Goal: Task Accomplishment & Management: Use online tool/utility

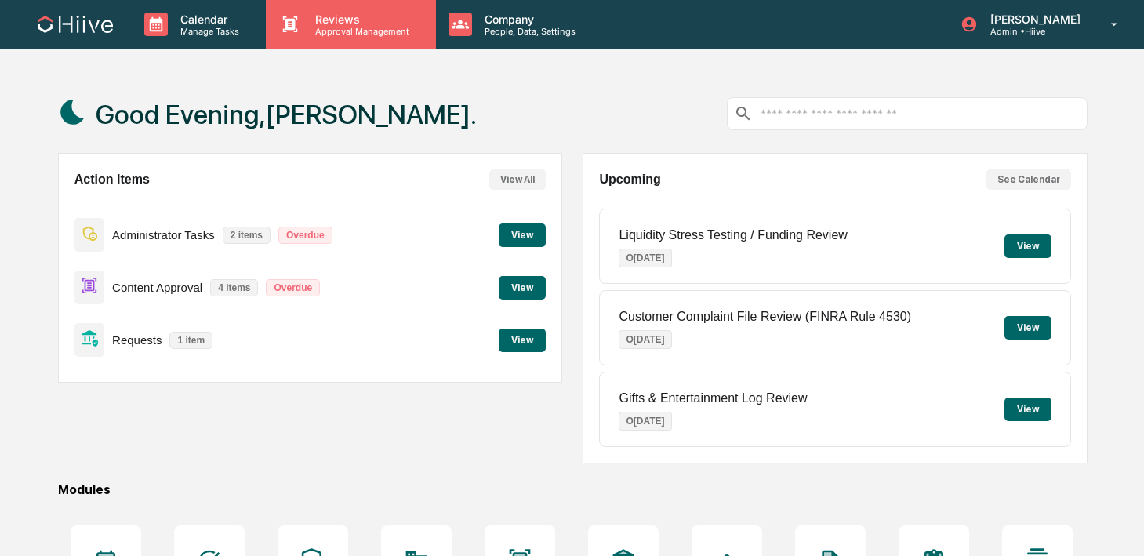
click at [303, 22] on p "Reviews" at bounding box center [360, 19] width 114 height 13
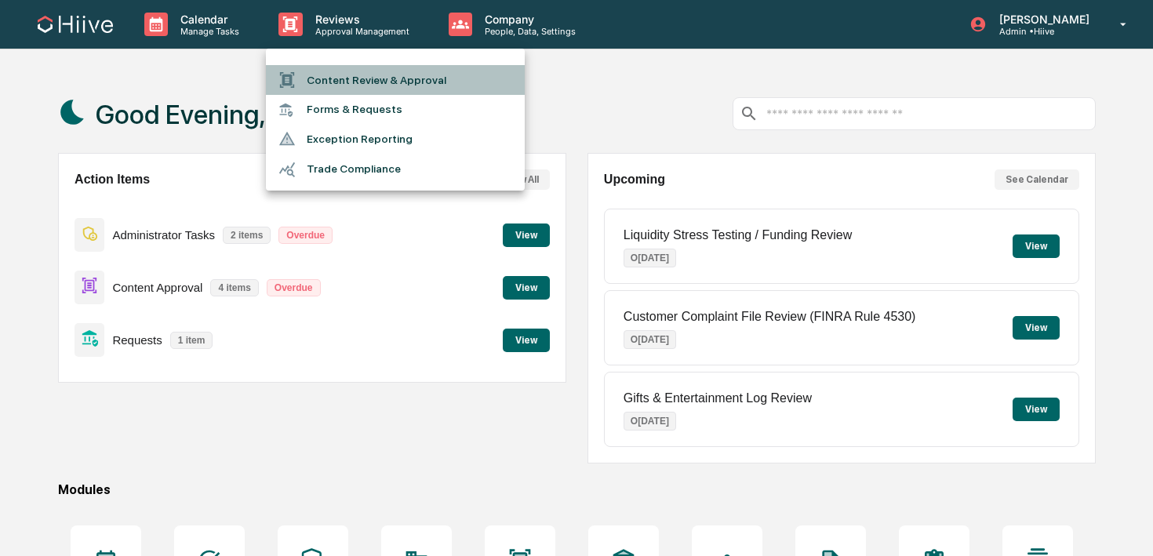
click at [307, 76] on li "Content Review & Approval" at bounding box center [395, 80] width 259 height 30
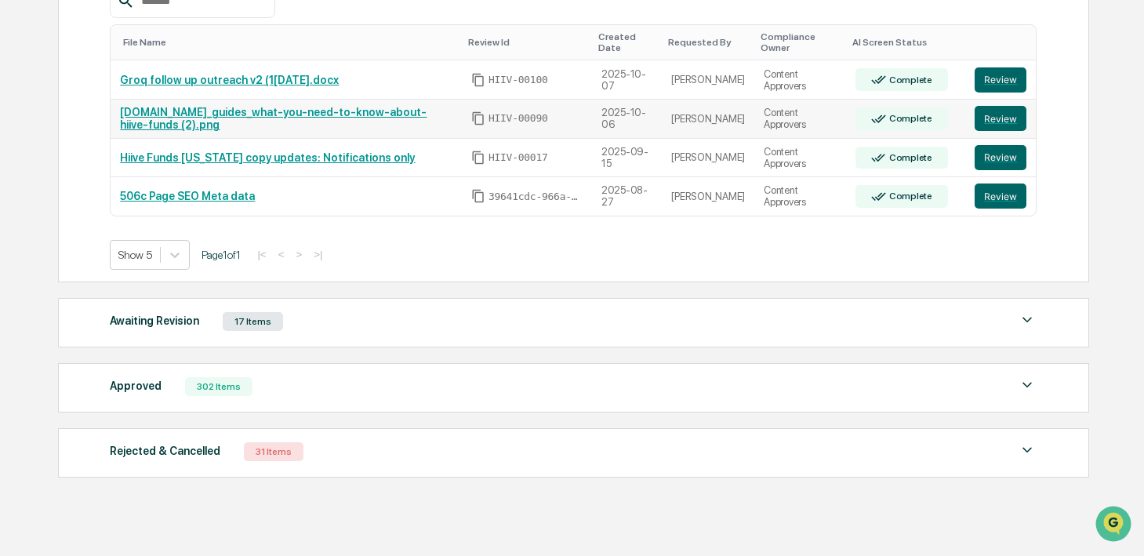
scroll to position [343, 0]
click at [408, 336] on div "Awaiting Revision 17 Items File Name Review Id Created Date Requested By Compli…" at bounding box center [573, 321] width 1031 height 49
click at [405, 329] on div "Awaiting Revision 17 Items" at bounding box center [573, 321] width 927 height 22
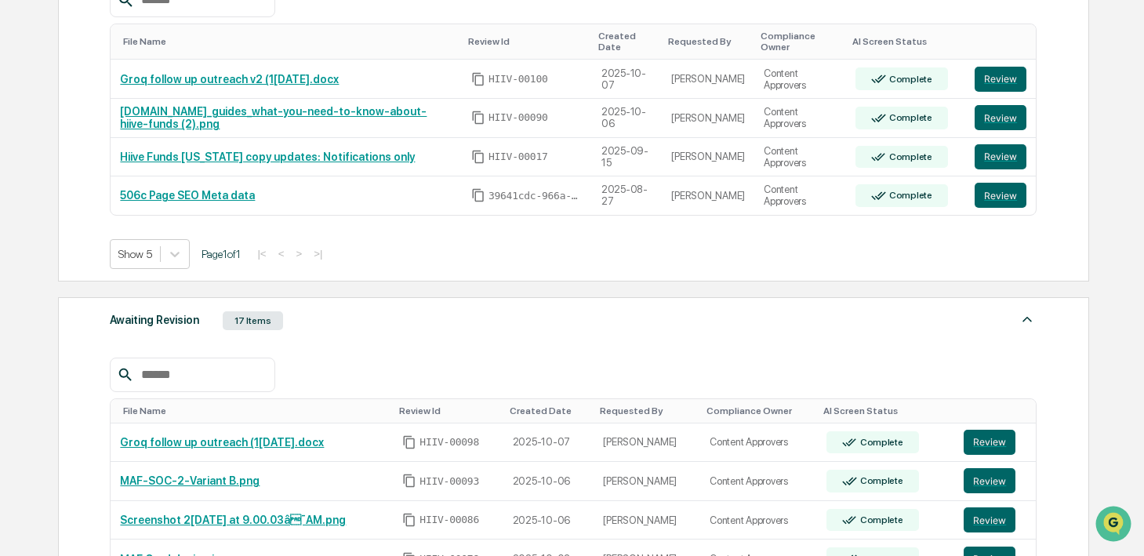
click at [405, 329] on div "Awaiting Revision 17 Items" at bounding box center [573, 321] width 927 height 22
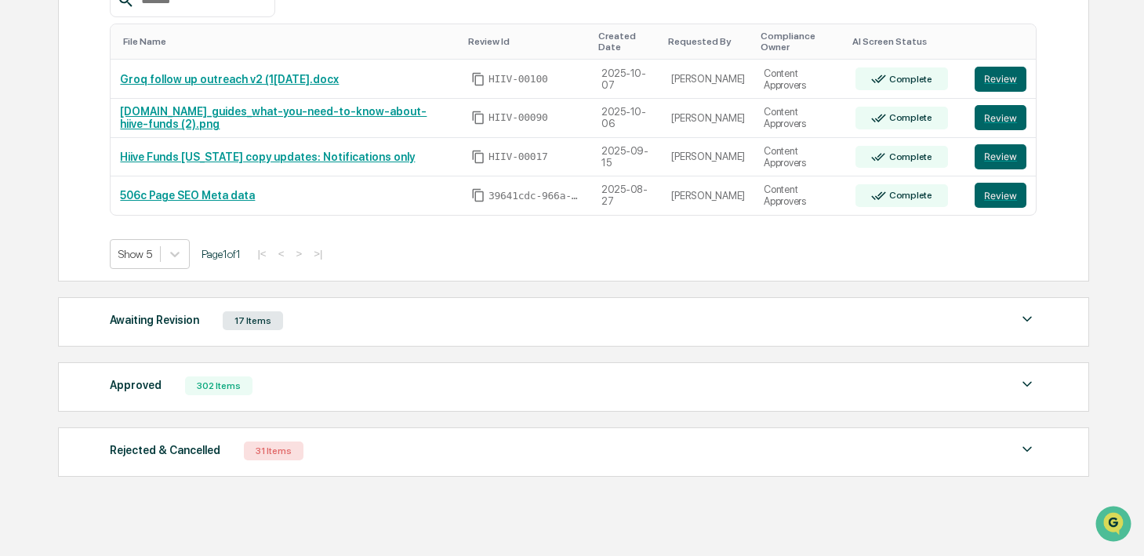
click at [405, 332] on div "Awaiting Revision 17 Items File Name Review Id Created Date Requested By Compli…" at bounding box center [573, 321] width 1031 height 49
click at [402, 324] on div "Awaiting Revision 17 Items" at bounding box center [573, 321] width 927 height 22
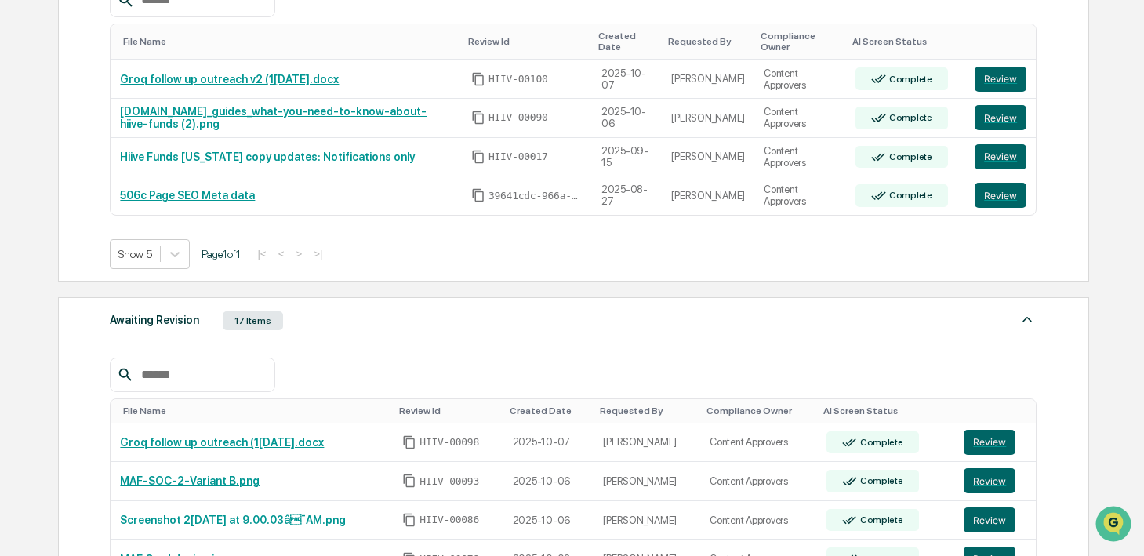
click at [402, 324] on div "Awaiting Revision 17 Items" at bounding box center [573, 321] width 927 height 22
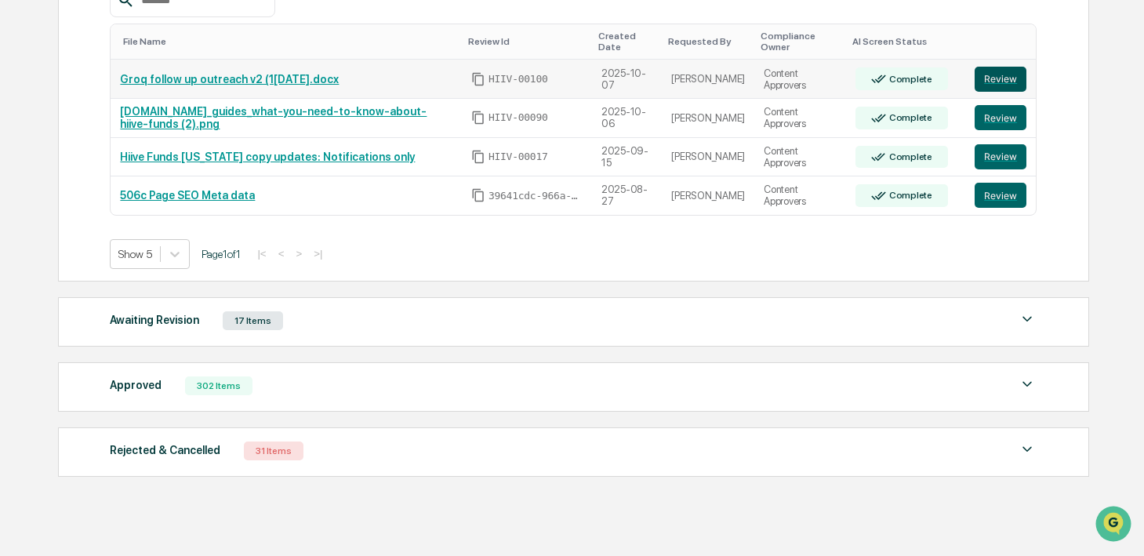
click at [992, 79] on button "Review" at bounding box center [1001, 79] width 52 height 25
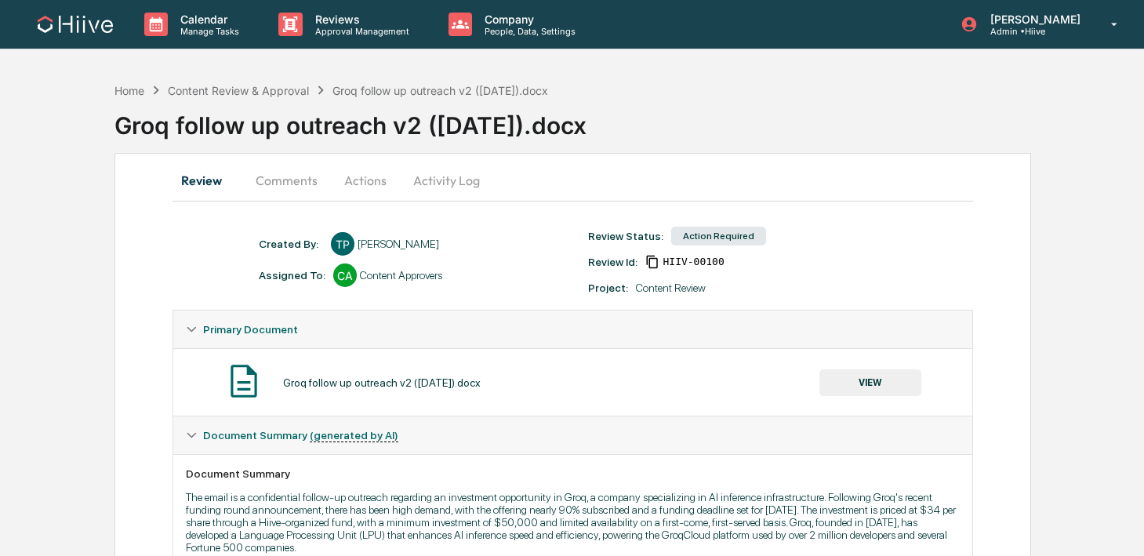
click at [277, 183] on button "Comments" at bounding box center [286, 181] width 87 height 38
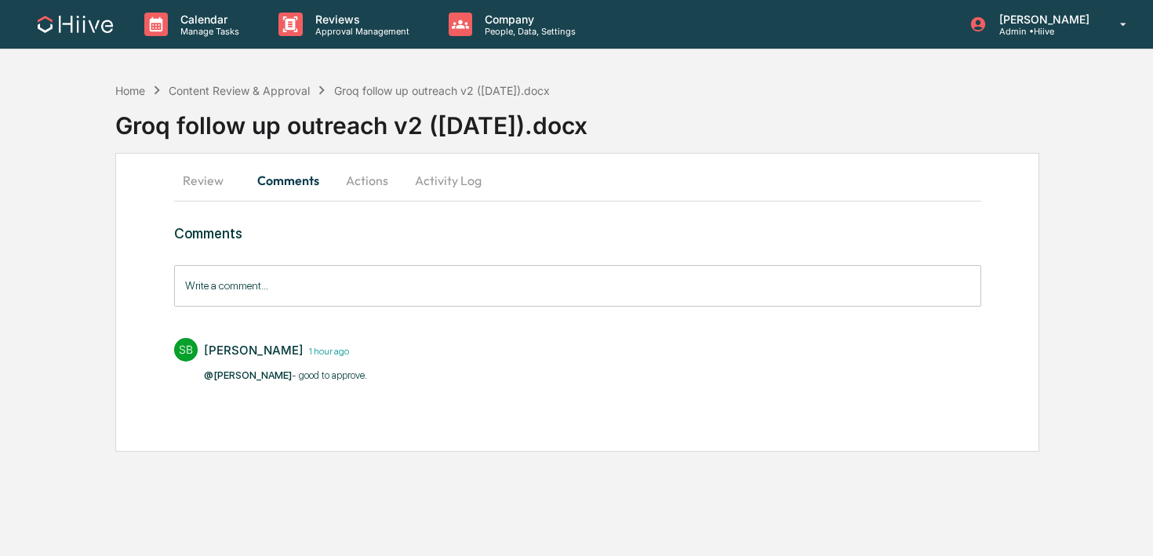
click at [220, 187] on button "Review" at bounding box center [209, 181] width 71 height 38
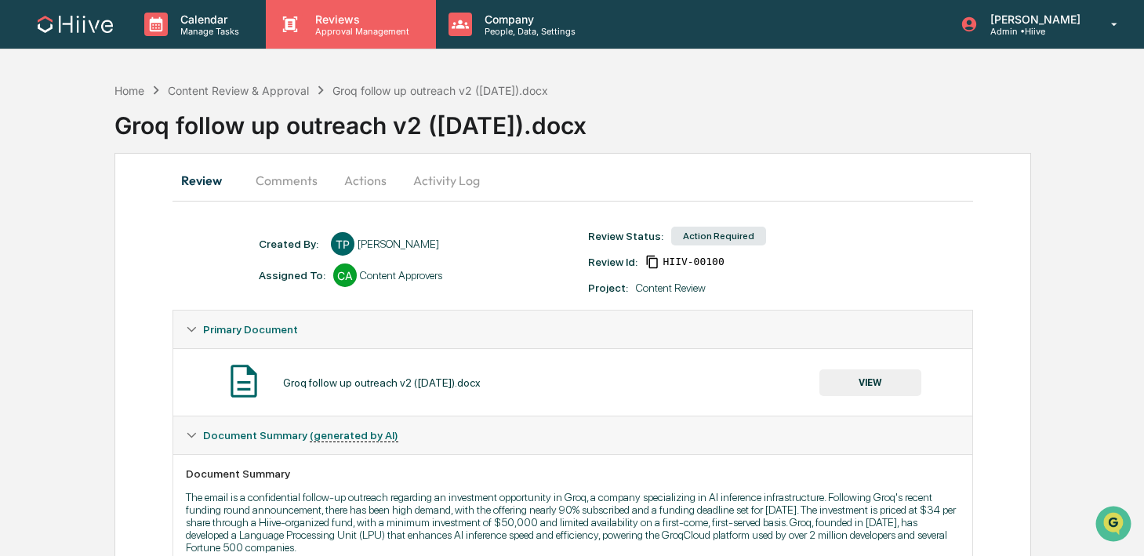
click at [311, 26] on p "Approval Management" at bounding box center [360, 31] width 114 height 11
